Goal: Information Seeking & Learning: Learn about a topic

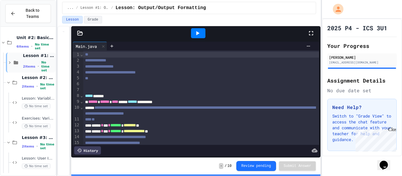
click at [37, 61] on div "Lesson #1: Output/Output Formatting 2 items • No time set" at bounding box center [38, 62] width 31 height 19
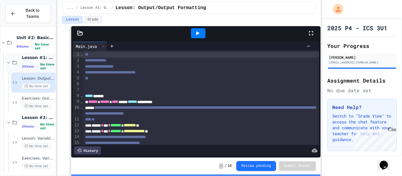
click at [36, 57] on span "Lesson #1: Output/Output Formatting" at bounding box center [38, 57] width 33 height 5
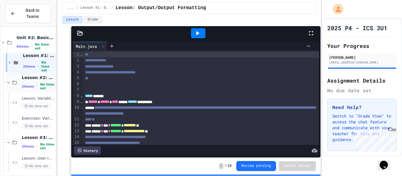
click at [34, 79] on span "Lesson #2: Variables & Data Types" at bounding box center [38, 77] width 33 height 5
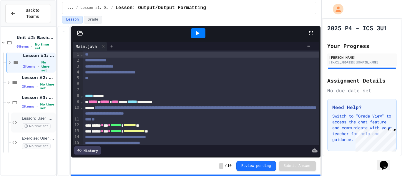
click at [32, 117] on span "Lesson: User Input" at bounding box center [38, 118] width 33 height 5
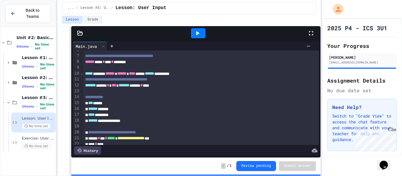
scroll to position [55, 0]
